Goal: Navigation & Orientation: Find specific page/section

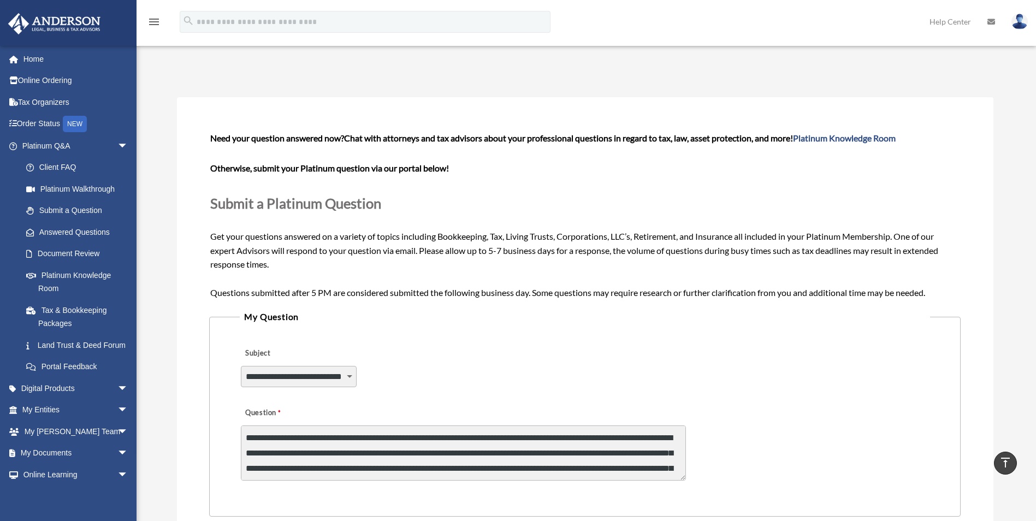
select select "******"
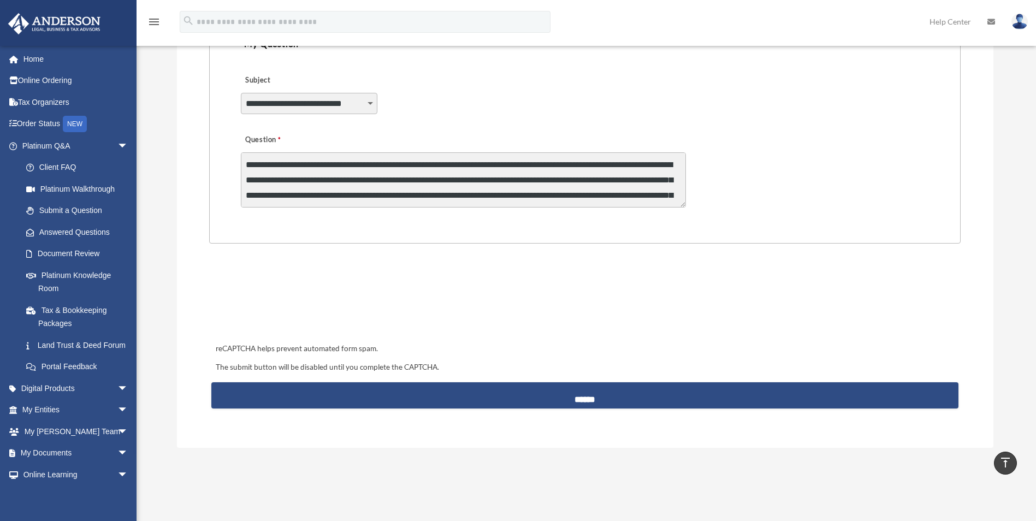
scroll to position [15, 0]
click at [68, 317] on link "Tax & Bookkeeping Packages" at bounding box center [79, 316] width 129 height 35
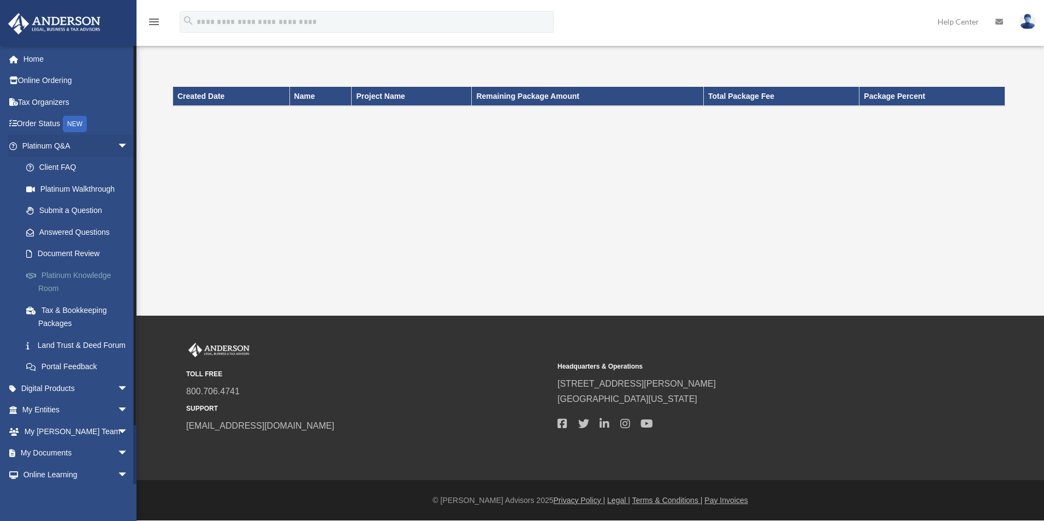
click at [70, 273] on link "Platinum Knowledge Room" at bounding box center [79, 281] width 129 height 35
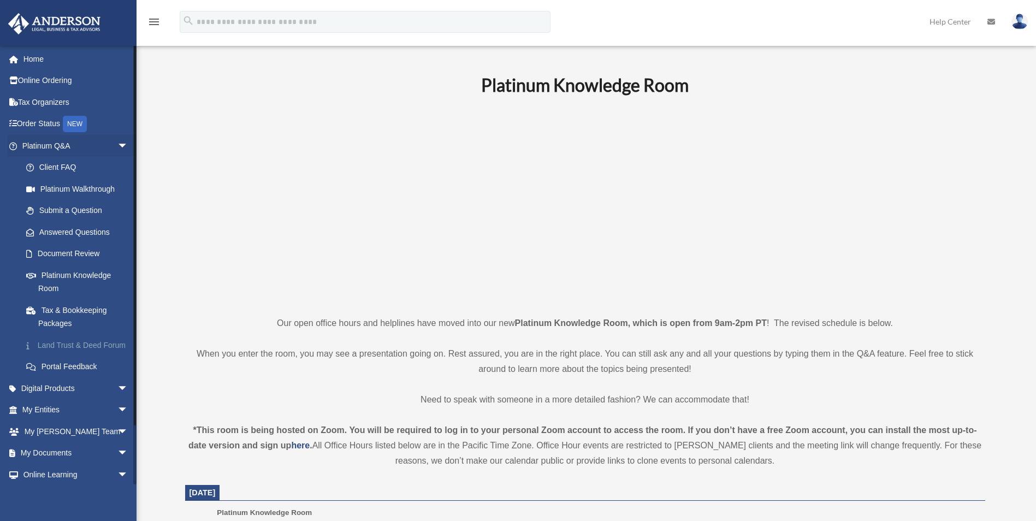
click at [75, 344] on link "Land Trust & Deed Forum" at bounding box center [79, 345] width 129 height 22
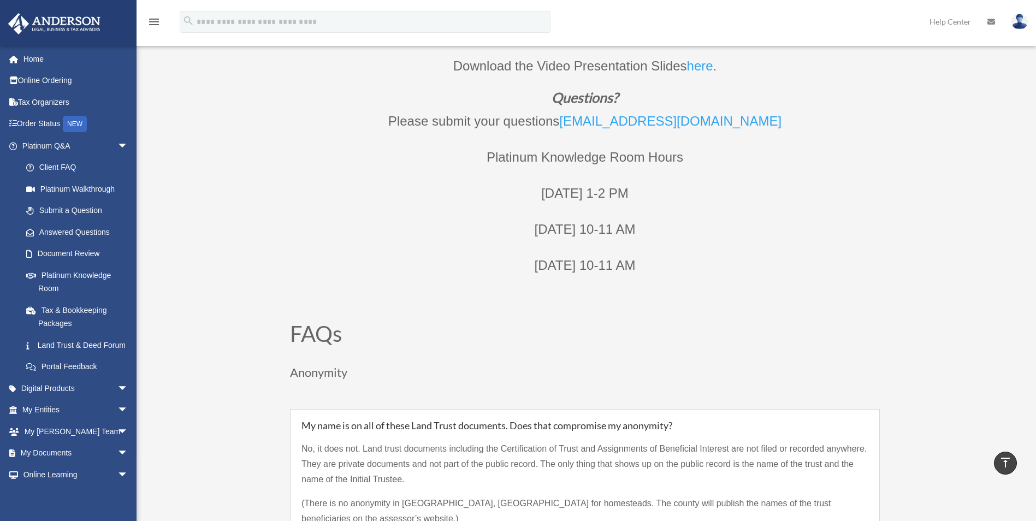
scroll to position [655, 0]
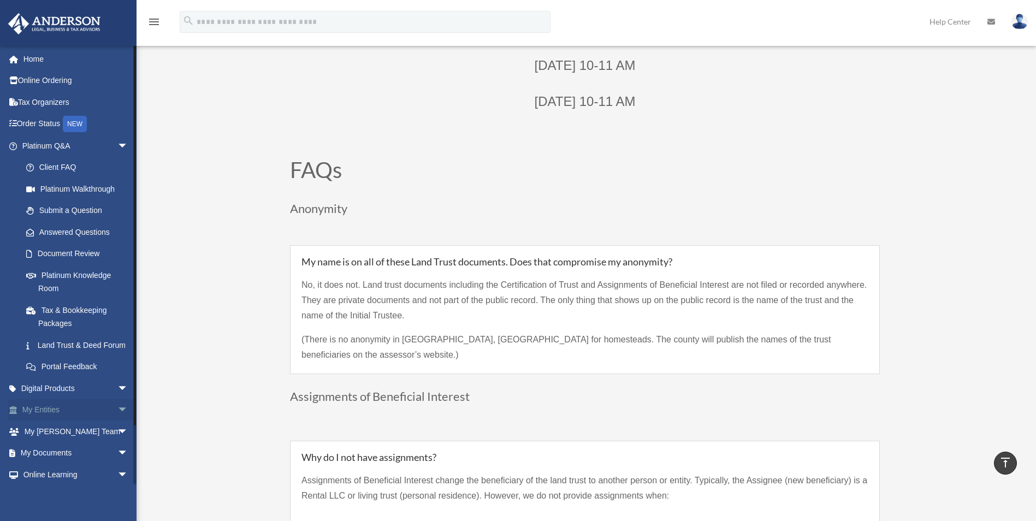
click at [62, 419] on link "My Entities arrow_drop_down" at bounding box center [76, 410] width 137 height 22
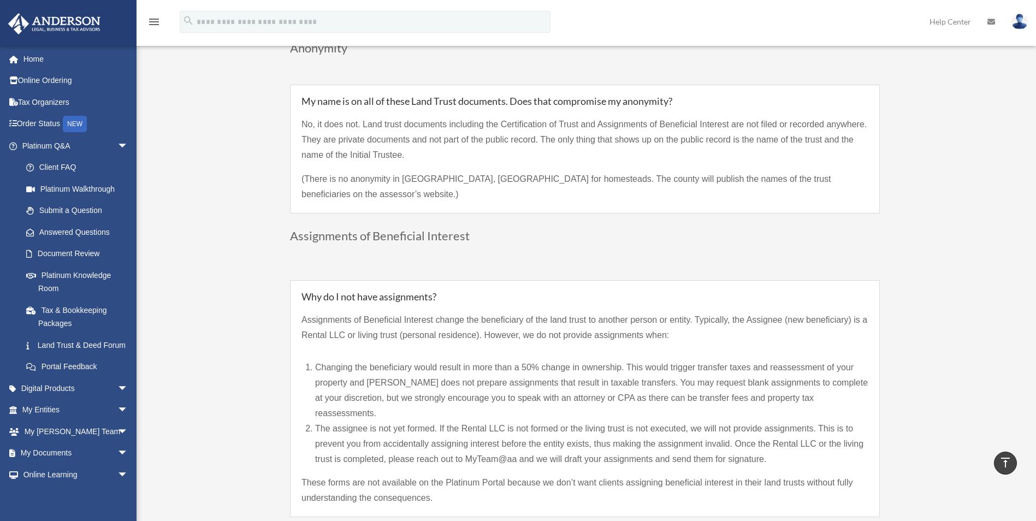
scroll to position [819, 0]
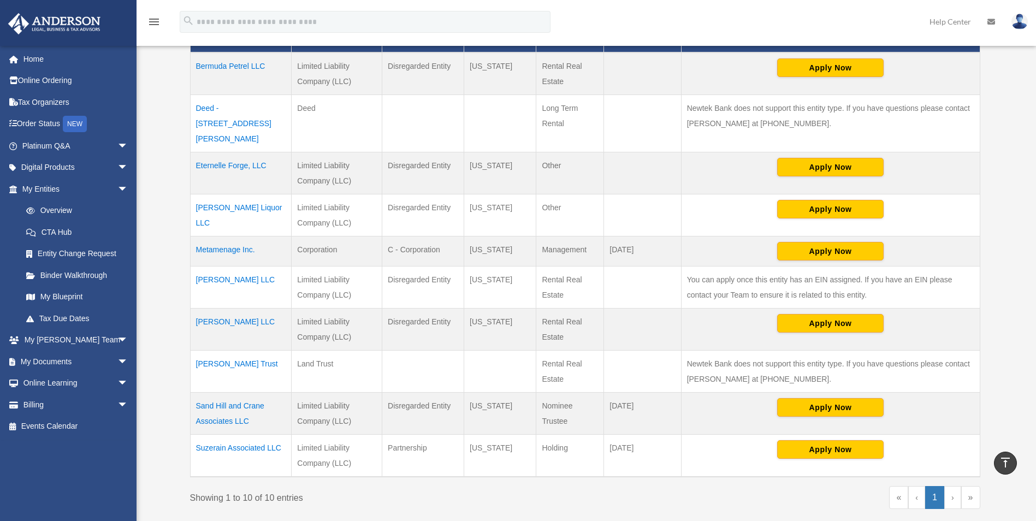
scroll to position [328, 0]
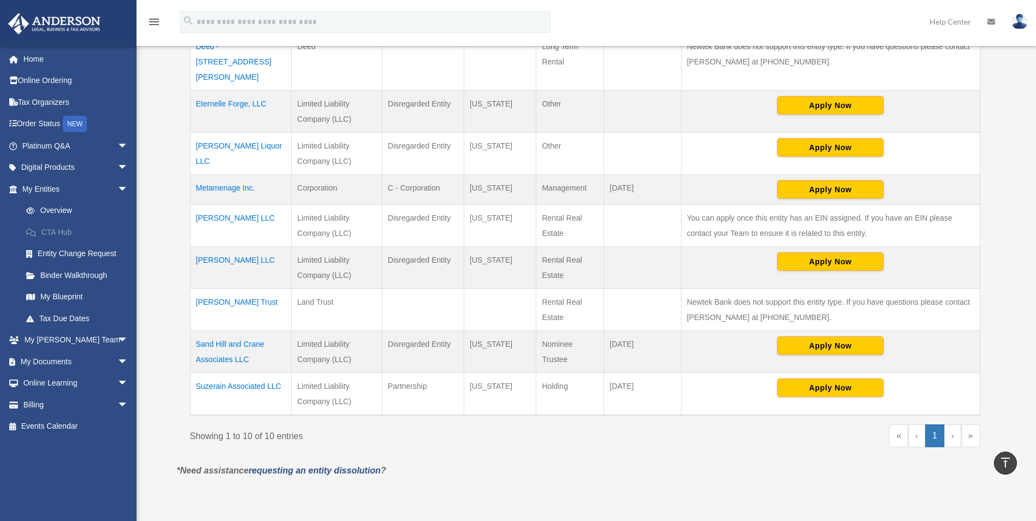
click at [62, 234] on link "CTA Hub" at bounding box center [79, 232] width 129 height 22
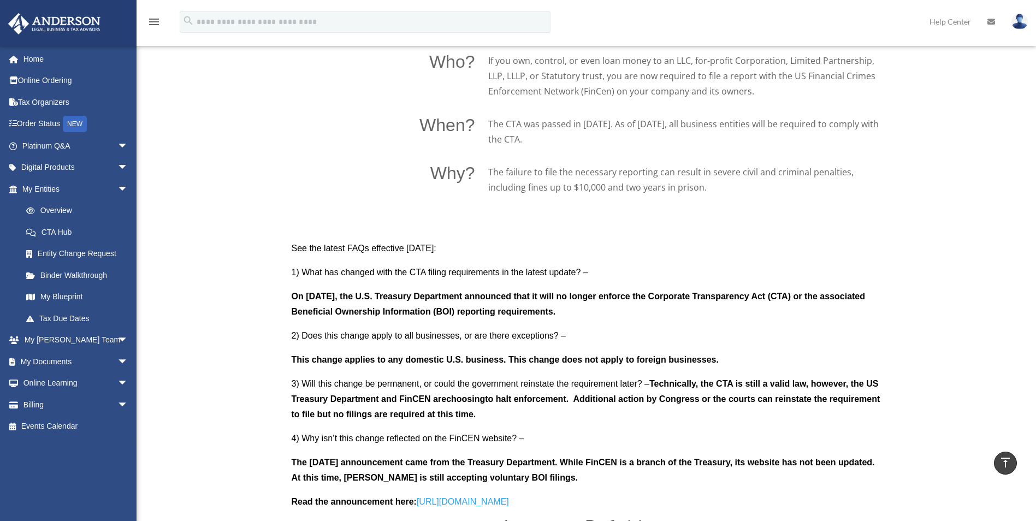
scroll to position [819, 0]
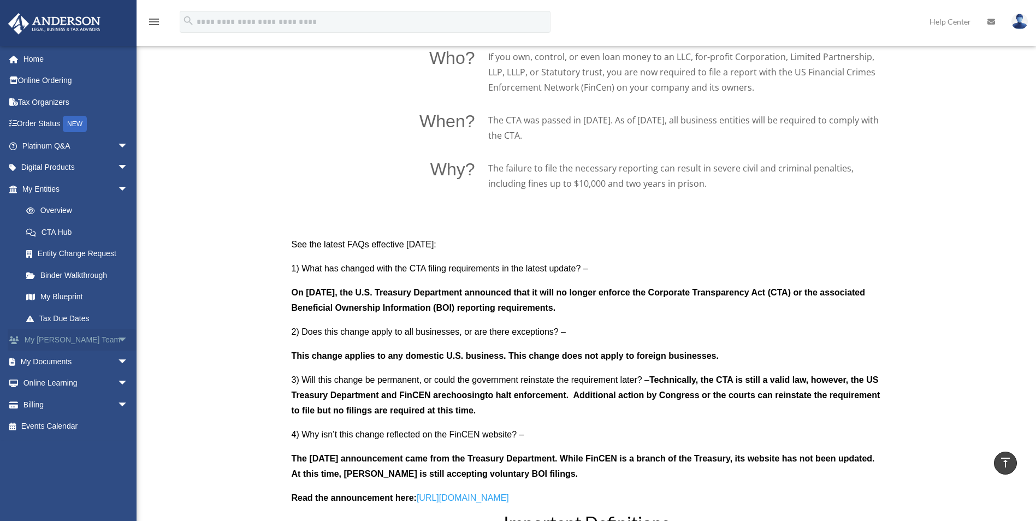
click at [119, 339] on span "arrow_drop_down" at bounding box center [128, 340] width 22 height 22
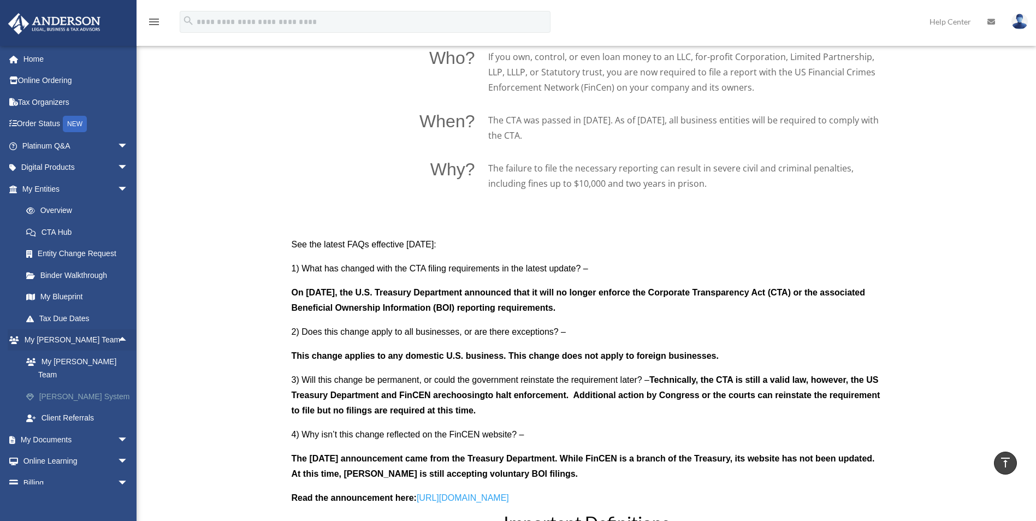
click at [80, 386] on link "[PERSON_NAME] System" at bounding box center [79, 397] width 129 height 22
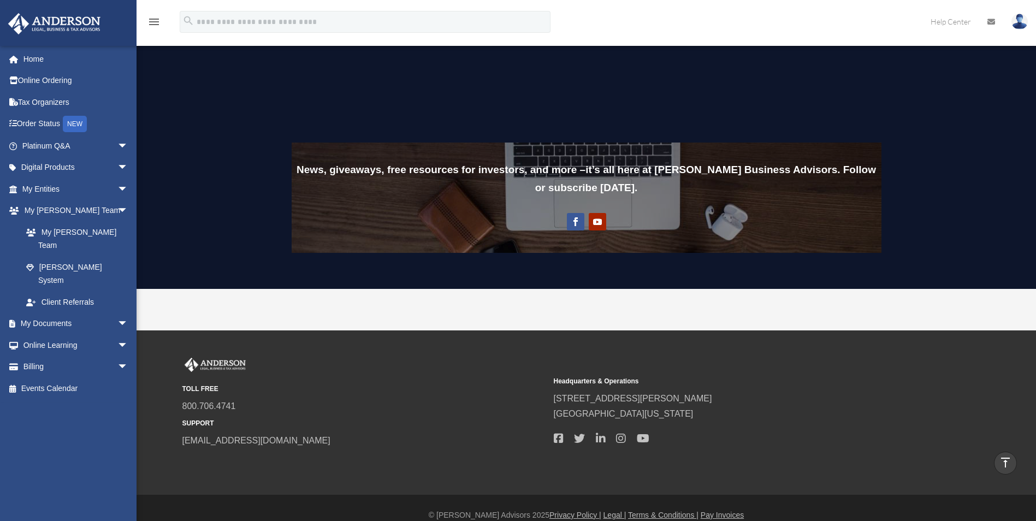
scroll to position [809, 0]
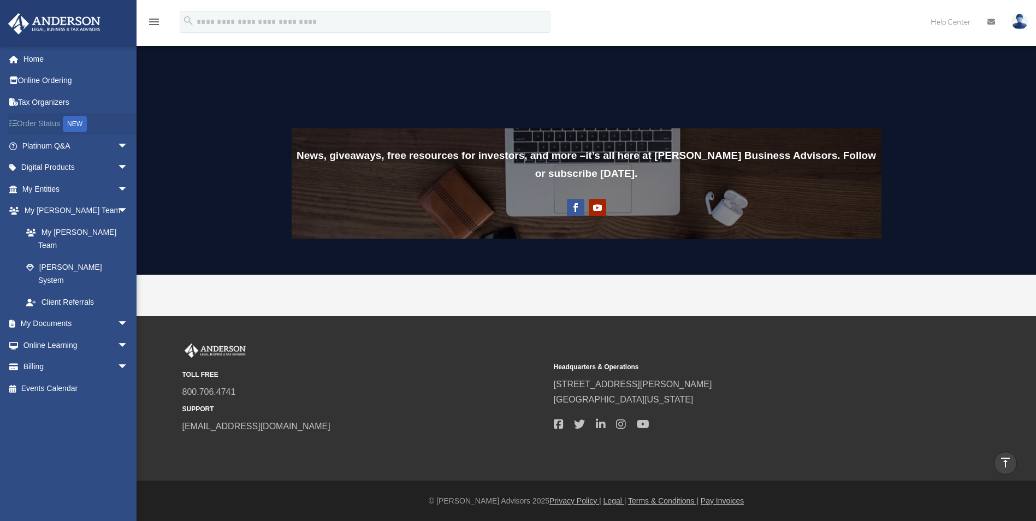
click at [55, 121] on link "Order Status NEW" at bounding box center [76, 124] width 137 height 22
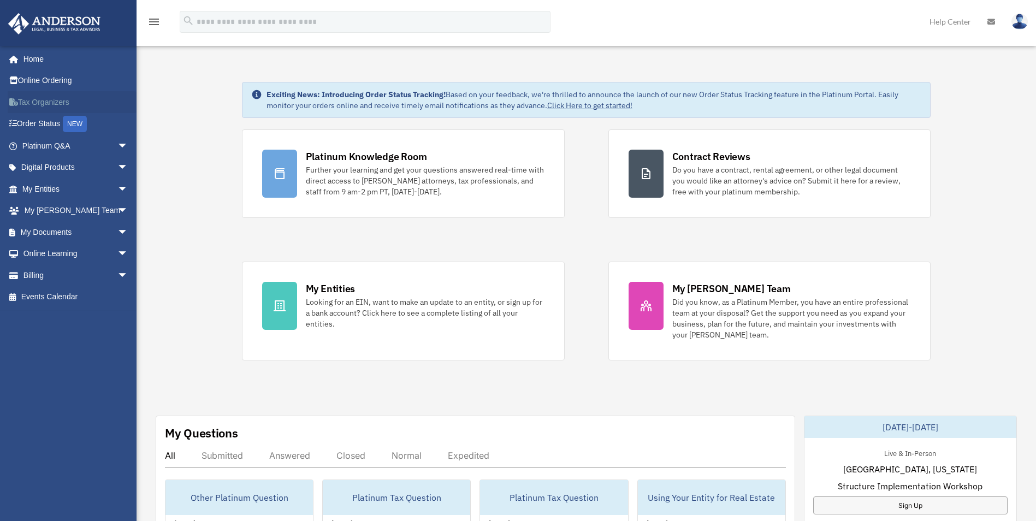
click at [51, 102] on link "Tax Organizers" at bounding box center [76, 102] width 137 height 22
